Goal: Transaction & Acquisition: Subscribe to service/newsletter

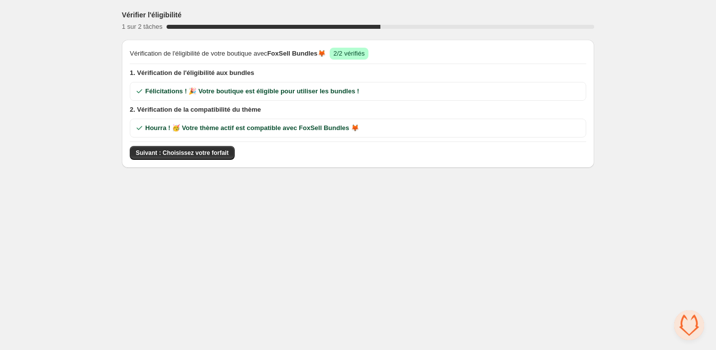
click at [158, 153] on span "Suivant : Choisissez votre forfait" at bounding box center [182, 153] width 93 height 8
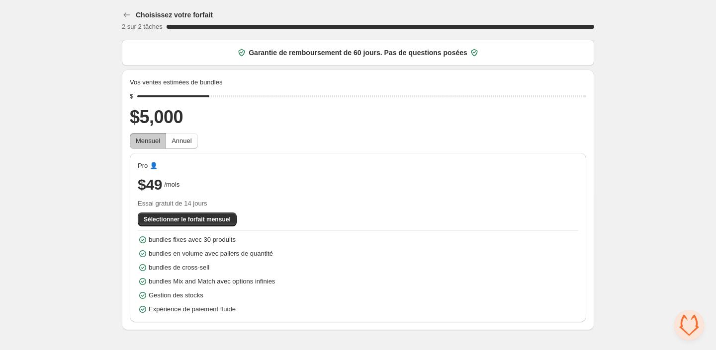
click at [224, 212] on div "Pro 👤 $49 /mois Essai gratuit de 14 jours Sélectionner le forfait mensuel bundl…" at bounding box center [358, 238] width 440 height 154
click at [227, 221] on span "Sélectionner le forfait mensuel" at bounding box center [187, 220] width 87 height 8
